Goal: Transaction & Acquisition: Book appointment/travel/reservation

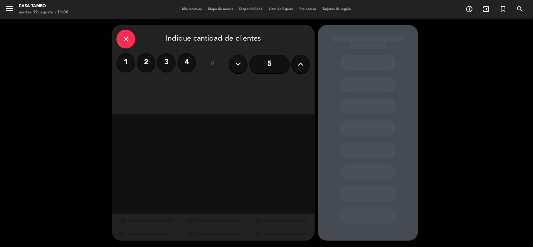
click at [266, 65] on input "5" at bounding box center [269, 64] width 41 height 19
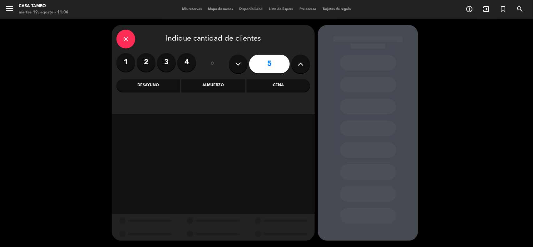
click at [288, 82] on div "Cena" at bounding box center [278, 85] width 63 height 12
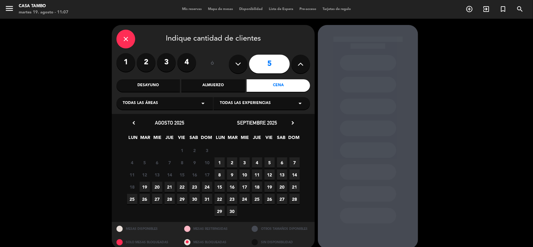
click at [144, 182] on span "19" at bounding box center [144, 187] width 10 height 10
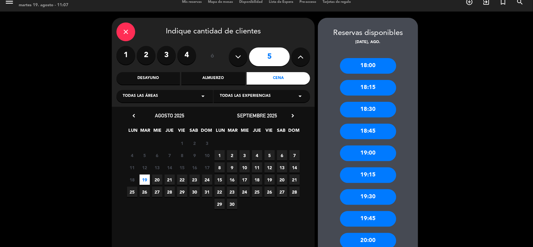
click at [171, 179] on span "21" at bounding box center [169, 179] width 10 height 10
click at [379, 113] on div "19:00" at bounding box center [368, 110] width 56 height 16
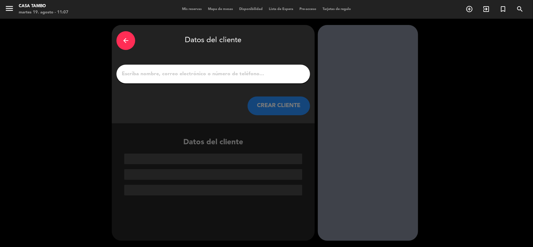
scroll to position [0, 0]
drag, startPoint x: 218, startPoint y: 79, endPoint x: 218, endPoint y: 71, distance: 7.8
click at [219, 77] on div at bounding box center [212, 74] width 193 height 19
click at [218, 71] on input "1" at bounding box center [213, 74] width 184 height 9
paste input "[PERSON_NAME] Rosso"
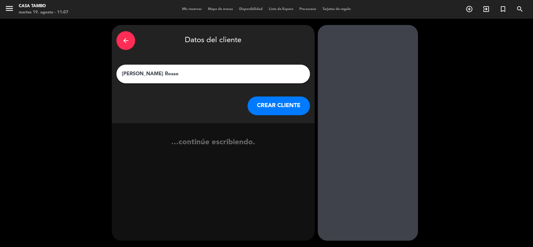
type input "[PERSON_NAME] Rosso"
click at [276, 111] on button "CREAR CLIENTE" at bounding box center [278, 105] width 62 height 19
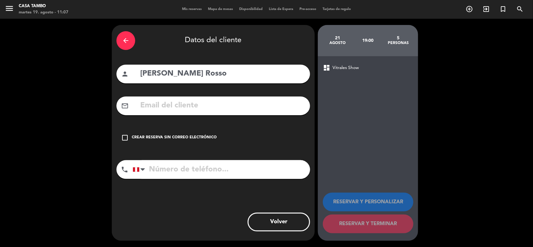
click at [265, 164] on input "tel" at bounding box center [221, 169] width 177 height 19
paste input "996385003"
type input "996385003"
click at [254, 114] on div "mail_outline" at bounding box center [212, 105] width 193 height 19
click at [253, 108] on input "text" at bounding box center [222, 105] width 166 height 13
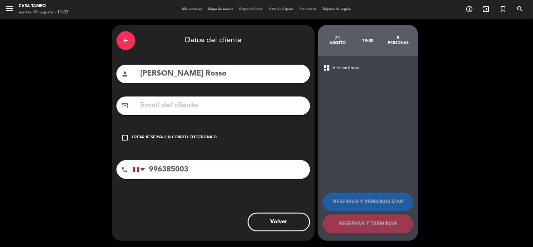
paste input "[EMAIL_ADDRESS][DOMAIN_NAME]"
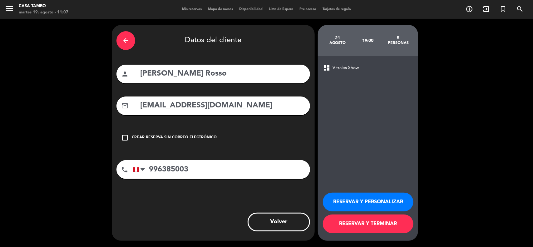
type input "[EMAIL_ADDRESS][DOMAIN_NAME]"
click at [341, 194] on button "RESERVAR Y PERSONALIZAR" at bounding box center [368, 202] width 90 height 19
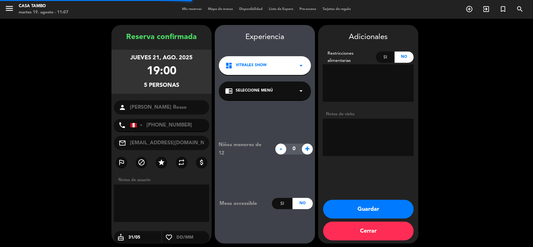
scroll to position [2, 0]
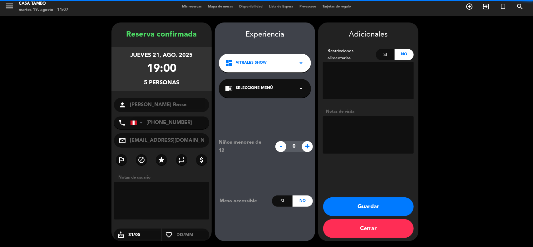
click at [260, 60] on span "Vitrales Show" at bounding box center [251, 63] width 31 height 6
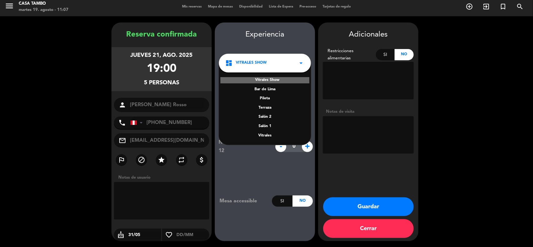
scroll to position [0, 0]
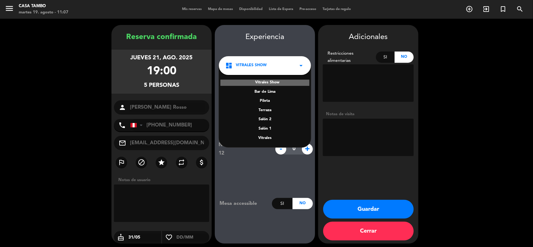
click at [264, 112] on div "Terraza" at bounding box center [265, 110] width 80 height 6
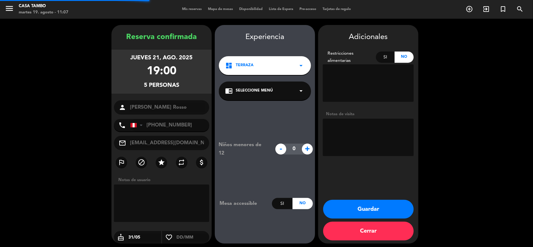
click at [271, 91] on span "Seleccione Menú" at bounding box center [254, 91] width 37 height 6
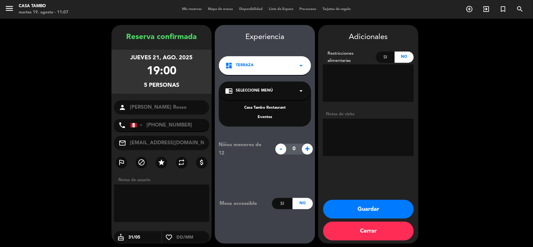
click at [274, 104] on div "Casa Tambo Restaurant Eventos" at bounding box center [265, 109] width 92 height 36
click at [274, 105] on div "Casa Tambo Restaurant" at bounding box center [265, 108] width 80 height 6
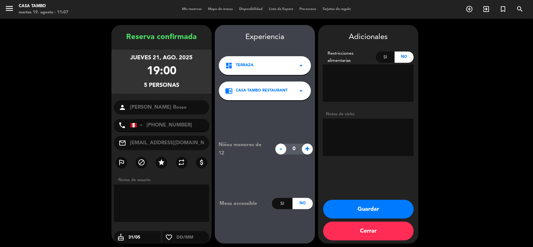
click at [366, 212] on button "Guardar" at bounding box center [368, 209] width 90 height 19
